Goal: Task Accomplishment & Management: Manage account settings

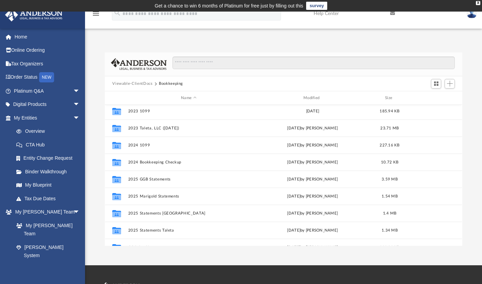
scroll to position [29, 0]
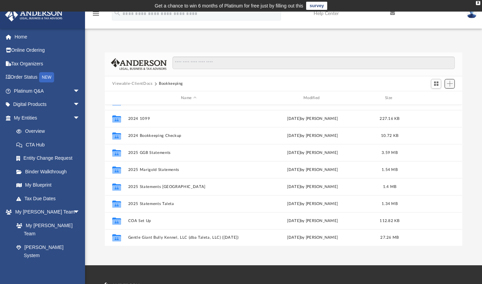
click at [448, 83] on span "Add" at bounding box center [450, 84] width 6 height 6
click at [433, 104] on li "New Folder" at bounding box center [440, 107] width 22 height 7
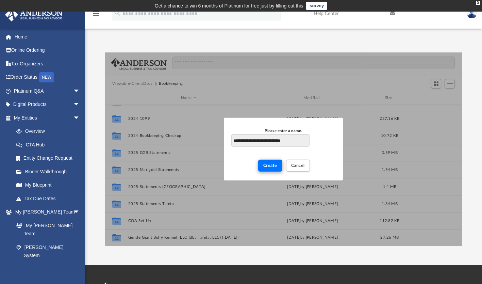
type input "**********"
click at [273, 166] on span "Create" at bounding box center [270, 165] width 14 height 4
click at [270, 168] on button "Create" at bounding box center [270, 165] width 24 height 12
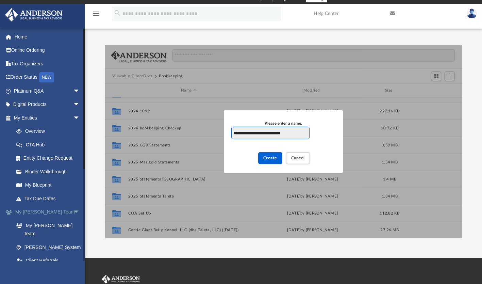
scroll to position [9, 0]
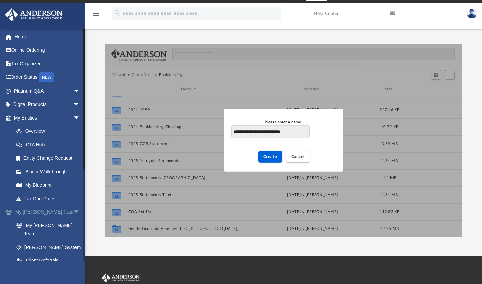
click at [73, 211] on span "arrow_drop_down" at bounding box center [80, 212] width 14 height 14
click at [32, 235] on link "Box" at bounding box center [50, 239] width 81 height 14
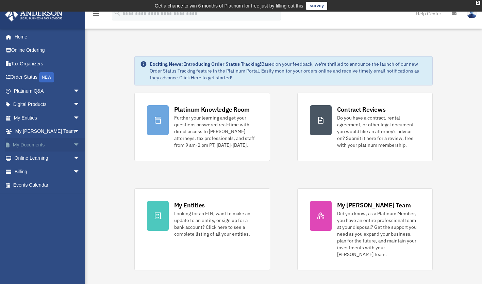
scroll to position [1, 0]
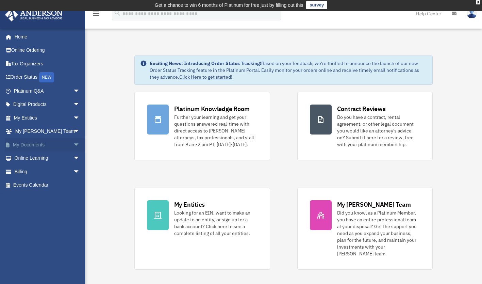
click at [68, 150] on link "My Documents arrow_drop_down" at bounding box center [47, 145] width 85 height 14
click at [73, 144] on span "arrow_drop_down" at bounding box center [80, 145] width 14 height 14
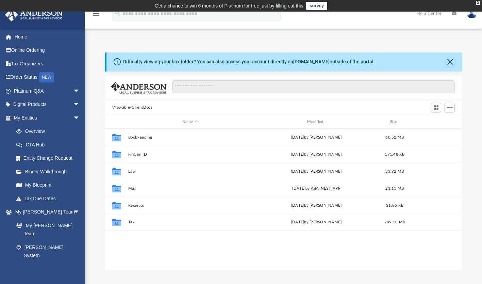
scroll to position [149, 352]
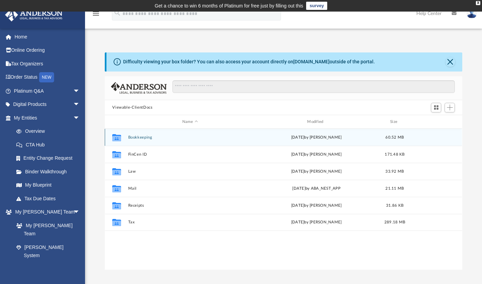
click at [143, 135] on button "Bookkeeping" at bounding box center [189, 137] width 123 height 4
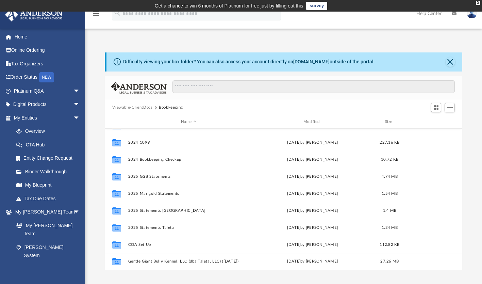
scroll to position [0, 0]
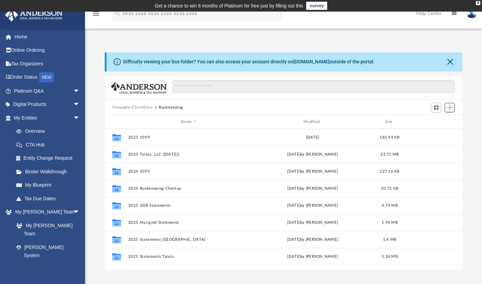
click at [450, 105] on span "Add" at bounding box center [450, 107] width 6 height 6
click at [433, 132] on li "New Folder" at bounding box center [440, 131] width 22 height 7
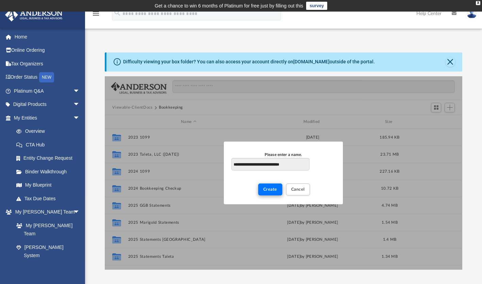
type input "**********"
click at [269, 187] on button "Create" at bounding box center [270, 189] width 24 height 12
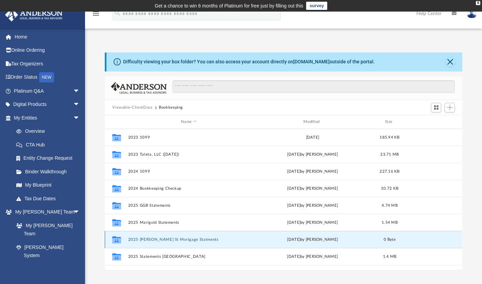
drag, startPoint x: 177, startPoint y: 241, endPoint x: 167, endPoint y: 237, distance: 11.0
drag, startPoint x: 167, startPoint y: 237, endPoint x: 156, endPoint y: 236, distance: 11.2
click at [156, 236] on div "Collaborated Folder 2025 Pierce St Mortgage Statments today by Samantha Watts 0…" at bounding box center [283, 238] width 357 height 17
click at [172, 239] on button "2025 Pierce St Mortgage Statments" at bounding box center [188, 239] width 121 height 4
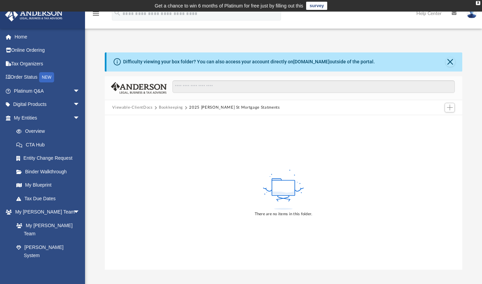
click at [455, 105] on div at bounding box center [449, 107] width 14 height 13
click at [448, 106] on span "Add" at bounding box center [450, 107] width 6 height 6
click at [436, 121] on li "Upload" at bounding box center [440, 120] width 22 height 7
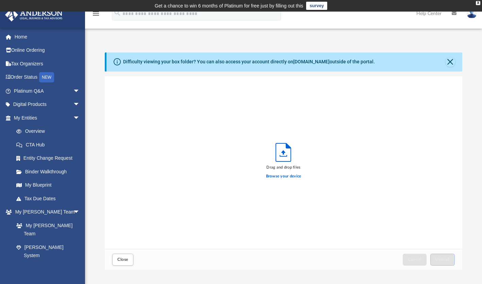
scroll to position [167, 352]
click at [286, 174] on label "Browse your device" at bounding box center [283, 176] width 35 height 6
click at [0, 0] on input "Browse your device" at bounding box center [0, 0] width 0 height 0
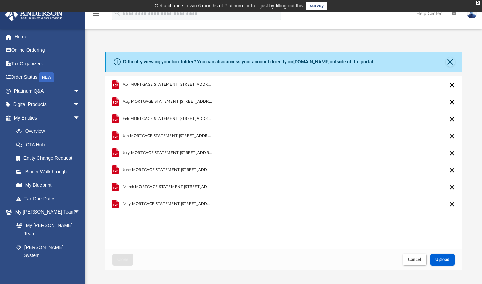
click at [380, 218] on div "Apr MORTGAGE STATEMENT 2025 Pierce St.PDF Aug MORTGAGE STATEMENT 2025 Pierce St…" at bounding box center [283, 162] width 357 height 173
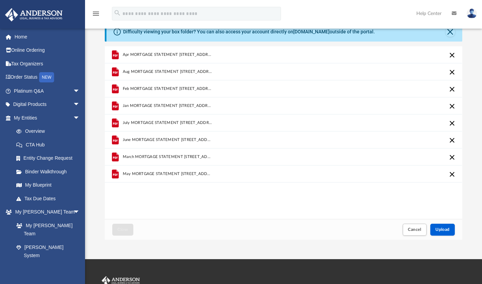
scroll to position [30, 0]
click at [436, 228] on span "Upload" at bounding box center [442, 229] width 14 height 4
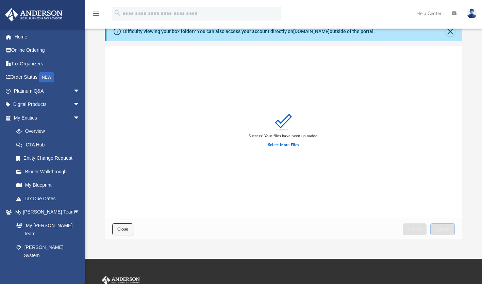
click at [123, 229] on span "Close" at bounding box center [122, 229] width 11 height 4
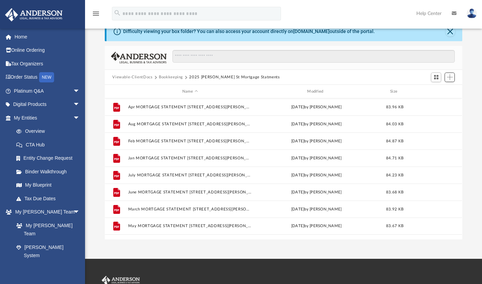
scroll to position [149, 352]
click at [177, 73] on div "Viewable-ClientDocs Bookkeeping 2025 Pierce St Mortgage Statments" at bounding box center [283, 77] width 357 height 15
click at [175, 74] on button "Bookkeeping" at bounding box center [171, 77] width 24 height 6
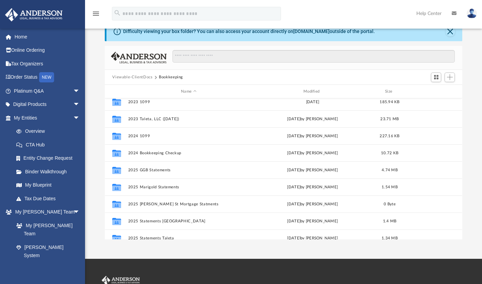
scroll to position [4, 0]
click at [448, 79] on span "Add" at bounding box center [450, 77] width 6 height 6
click at [434, 102] on li "New Folder" at bounding box center [440, 101] width 22 height 7
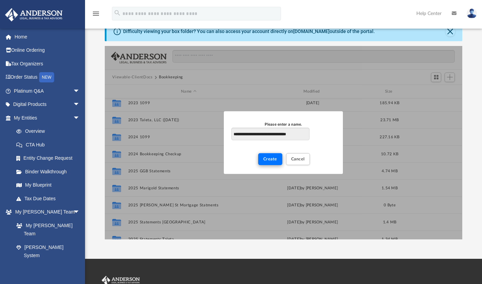
type input "**********"
click at [272, 159] on span "Create" at bounding box center [270, 159] width 14 height 4
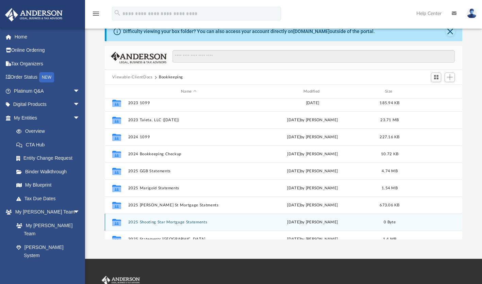
click at [174, 220] on button "2025 Shooting Star Mortgage Statements" at bounding box center [188, 222] width 121 height 4
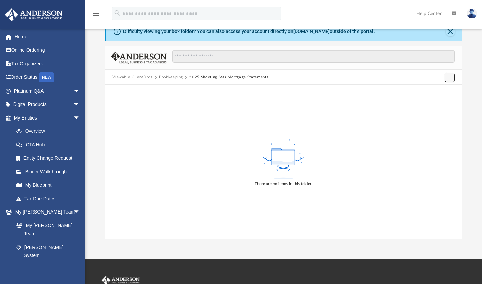
click at [445, 79] on button "Add" at bounding box center [449, 77] width 10 height 10
click at [435, 89] on li "Upload" at bounding box center [440, 90] width 22 height 7
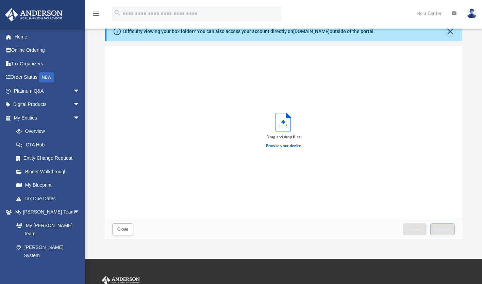
scroll to position [167, 352]
click at [278, 147] on label "Browse your device" at bounding box center [283, 146] width 35 height 6
click at [0, 0] on input "Browse your device" at bounding box center [0, 0] width 0 height 0
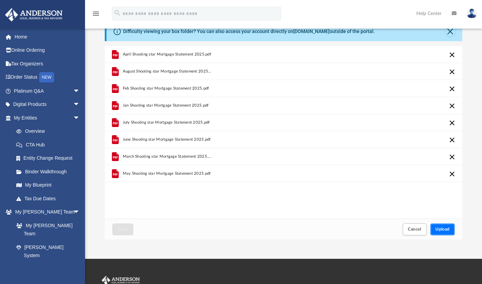
click at [443, 226] on button "Upload" at bounding box center [442, 229] width 24 height 12
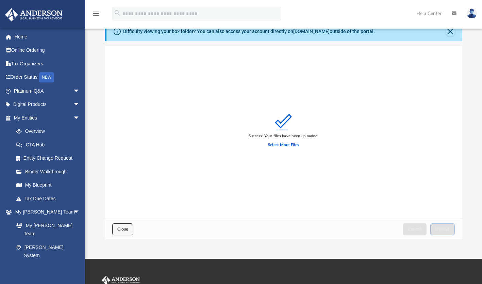
click at [125, 233] on button "Close" at bounding box center [122, 229] width 21 height 12
click at [117, 229] on span "Close" at bounding box center [122, 229] width 11 height 4
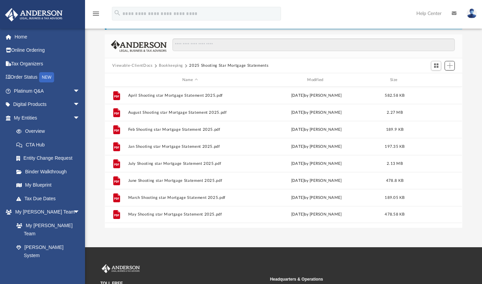
scroll to position [0, 0]
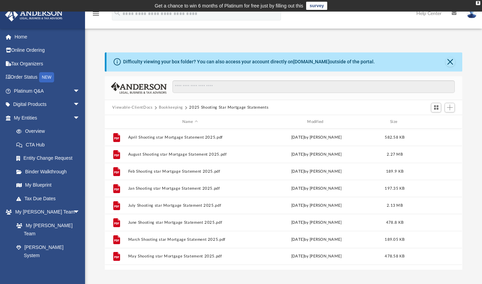
click at [173, 107] on button "Bookkeeping" at bounding box center [171, 107] width 24 height 6
